Goal: Transaction & Acquisition: Purchase product/service

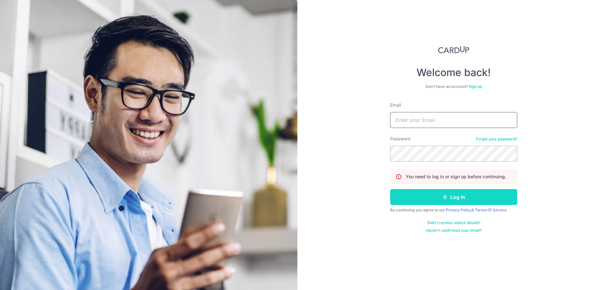
type input "[EMAIL_ADDRESS][DOMAIN_NAME]"
click at [417, 202] on button "Log in" at bounding box center [453, 197] width 127 height 16
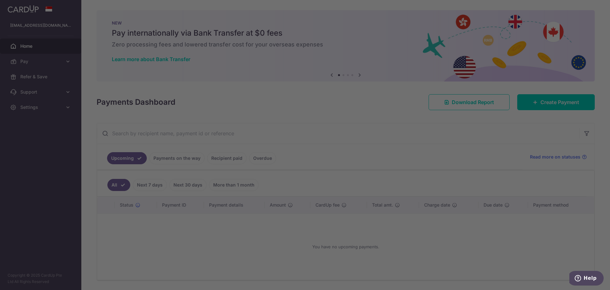
click at [547, 106] on div at bounding box center [308, 146] width 616 height 292
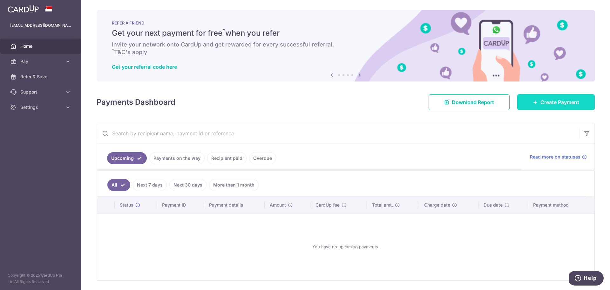
click at [541, 102] on span "Create Payment" at bounding box center [560, 102] width 39 height 8
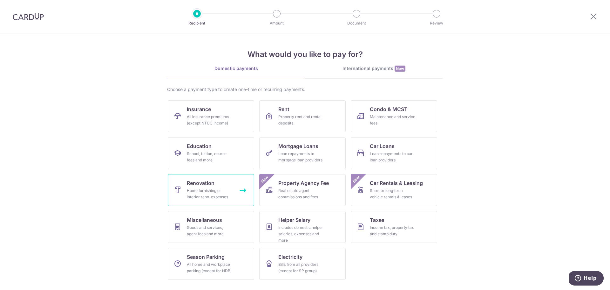
click at [213, 180] on span "Renovation" at bounding box center [201, 183] width 28 height 8
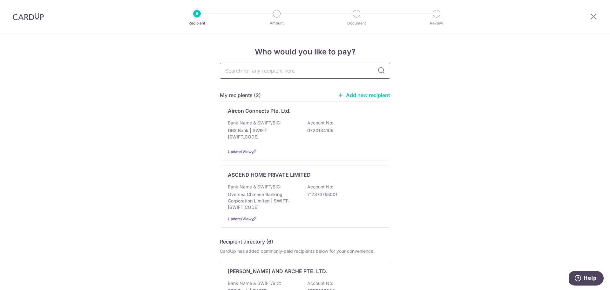
click at [298, 72] on input "text" at bounding box center [305, 71] width 170 height 16
type input "CHONG"
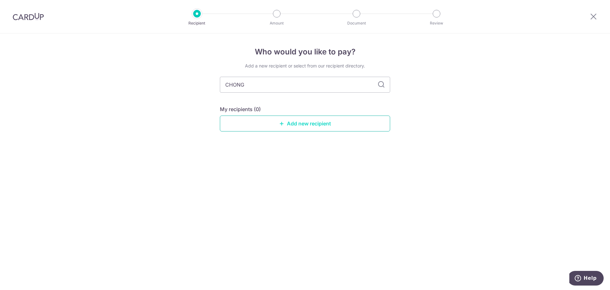
click at [375, 126] on link "Add new recipient" at bounding box center [305, 123] width 170 height 16
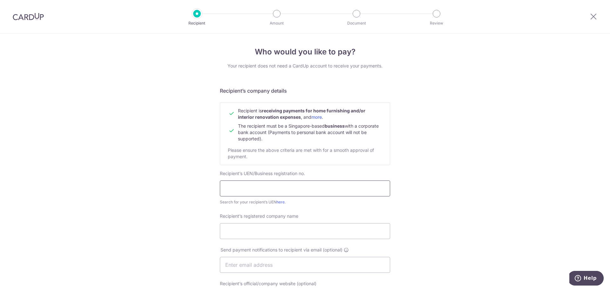
click at [261, 193] on input "text" at bounding box center [305, 188] width 170 height 16
type input "201934658N"
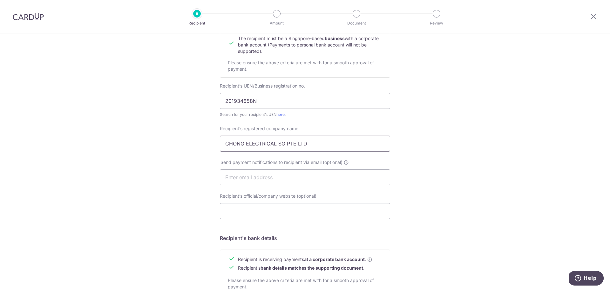
scroll to position [127, 0]
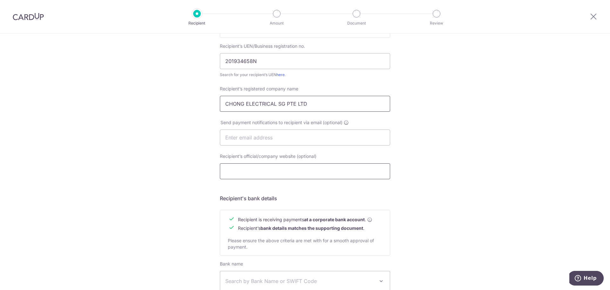
type input "CHONG ELECTRICAL SG PTE LTD"
click at [260, 177] on input "Recipient’s official/company website (optional)" at bounding box center [305, 171] width 170 height 16
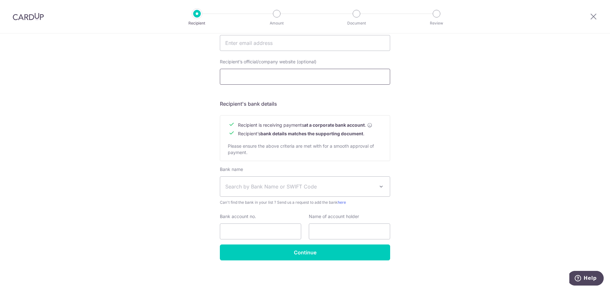
scroll to position [222, 0]
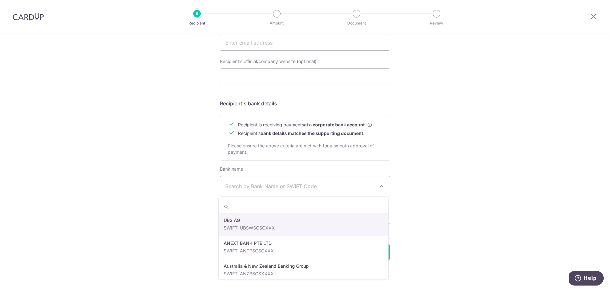
click at [260, 188] on span "Search by Bank Name or SWIFT Code" at bounding box center [299, 186] width 149 height 8
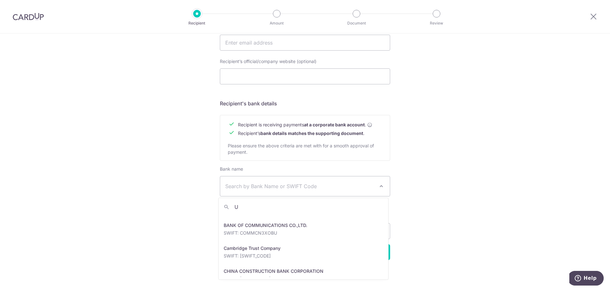
scroll to position [0, 0]
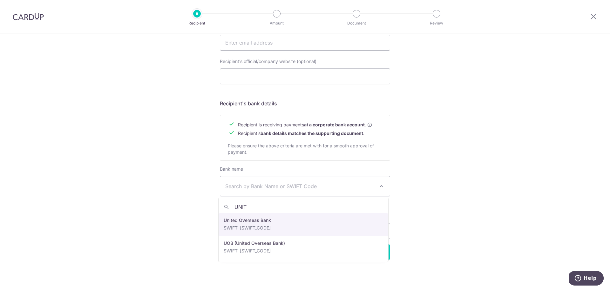
type input "UNIT"
select select "23668"
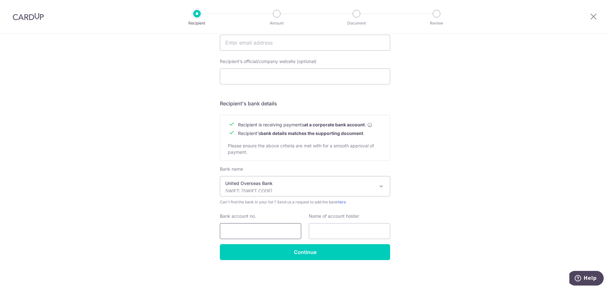
click at [268, 231] on input "Bank account no." at bounding box center [260, 231] width 81 height 16
type input "3803377780"
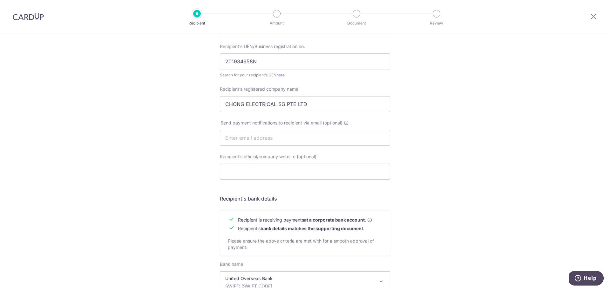
scroll to position [127, 0]
drag, startPoint x: 318, startPoint y: 106, endPoint x: 169, endPoint y: 103, distance: 149.4
click at [169, 103] on div "Who would you like to pay? Your recipient does not need a CardUp account to rec…" at bounding box center [305, 146] width 610 height 478
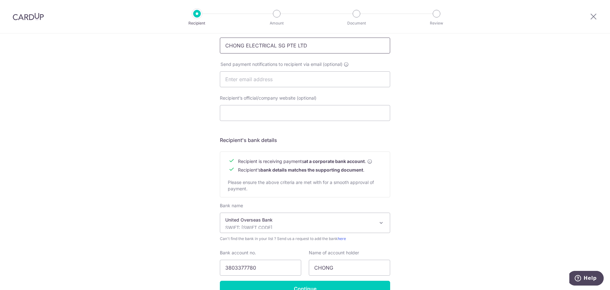
scroll to position [222, 0]
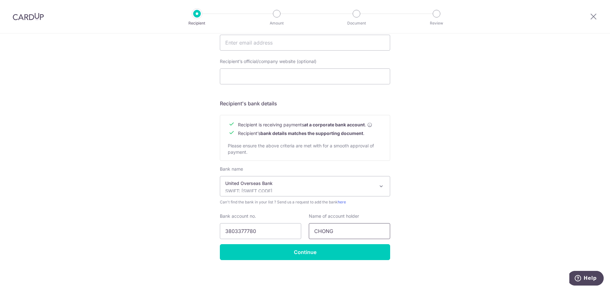
click at [337, 229] on input "CHONG" at bounding box center [349, 231] width 81 height 16
drag, startPoint x: 336, startPoint y: 229, endPoint x: 301, endPoint y: 230, distance: 35.0
click at [301, 230] on div "Bank account no. 3803377780 Name of account holder CHONG" at bounding box center [305, 226] width 178 height 26
paste input "ELECTRICAL SG PTE LTD"
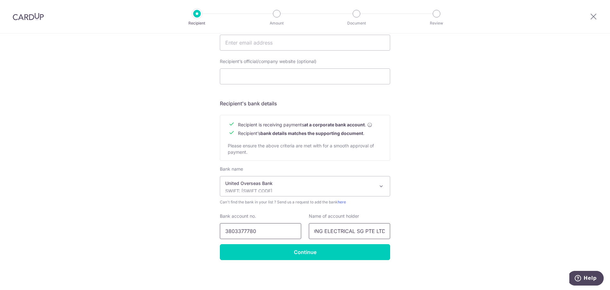
type input "CHONG ELECTRICAL SG PTE LTD"
click at [269, 227] on input "3803377780" at bounding box center [260, 231] width 81 height 16
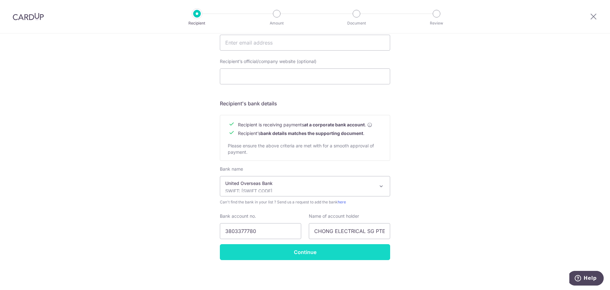
click at [299, 255] on input "Continue" at bounding box center [305, 252] width 170 height 16
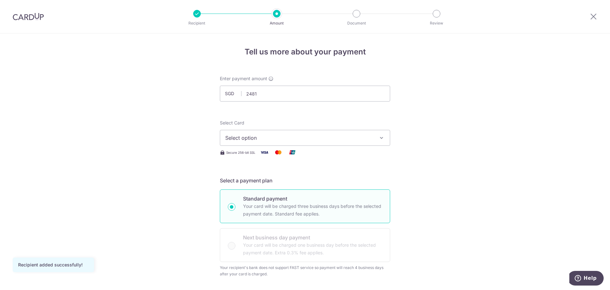
type input "2,481.00"
click at [331, 133] on button "Select option" at bounding box center [305, 138] width 170 height 16
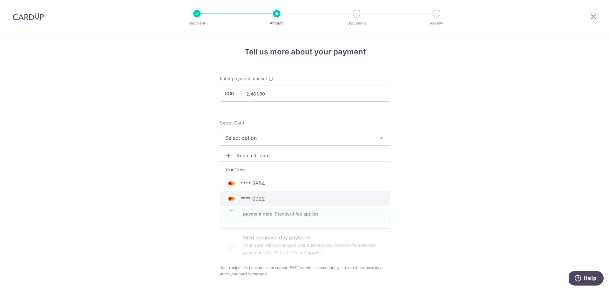
click at [265, 195] on span "**** 0922" at bounding box center [305, 199] width 160 height 8
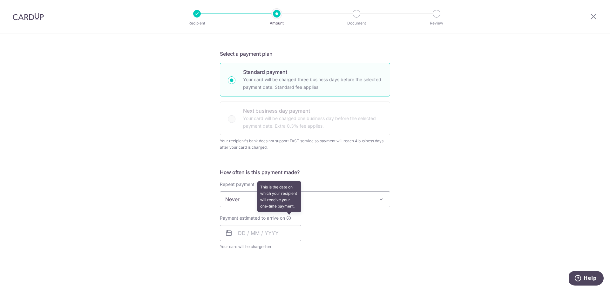
scroll to position [127, 0]
click at [258, 229] on input "text" at bounding box center [260, 232] width 81 height 16
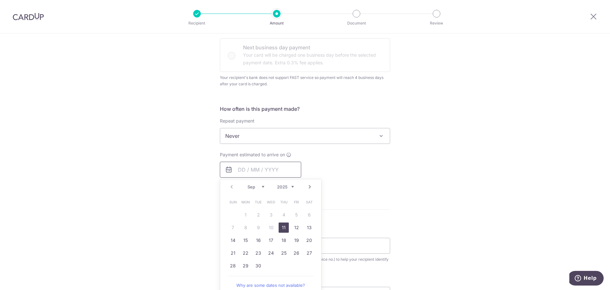
scroll to position [191, 0]
click at [284, 226] on link "11" at bounding box center [284, 226] width 10 height 10
type input "11/09/2025"
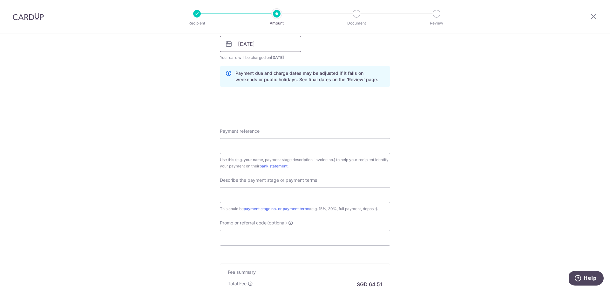
scroll to position [318, 0]
click at [266, 147] on input "Payment reference" at bounding box center [305, 143] width 170 height 16
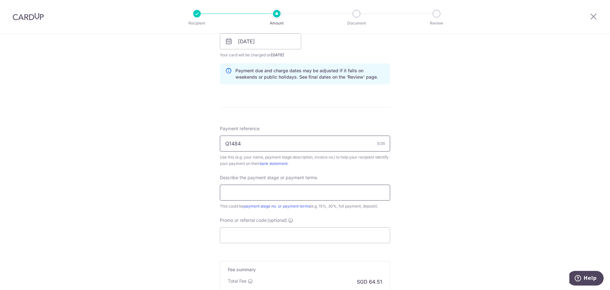
type input "Q1484"
click at [259, 196] on input "text" at bounding box center [305, 192] width 170 height 16
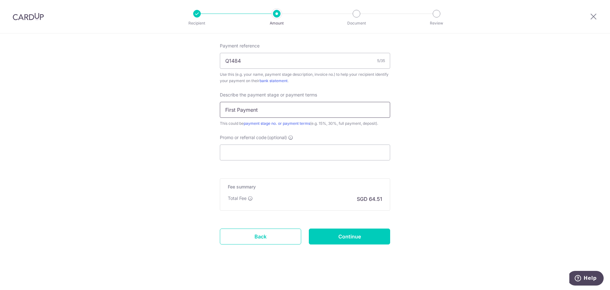
scroll to position [403, 0]
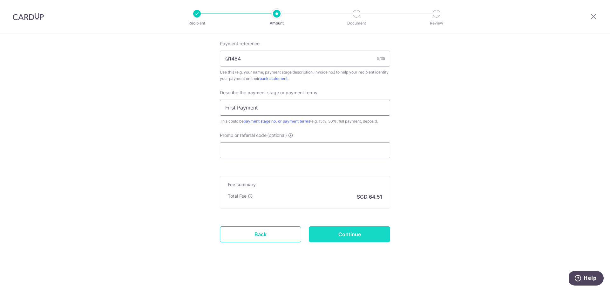
type input "First Payment"
click at [364, 235] on input "Continue" at bounding box center [349, 234] width 81 height 16
type input "Create Schedule"
